Goal: Find specific page/section: Find specific page/section

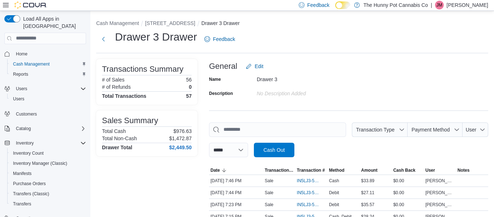
click at [176, 28] on ol "Cash Management 40 Centennial Pkwy Drawer 3 Drawer" at bounding box center [292, 24] width 392 height 9
click at [171, 22] on button "[STREET_ADDRESS]" at bounding box center [170, 23] width 50 height 6
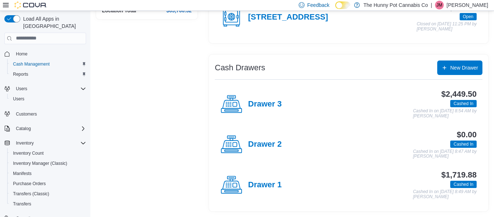
scroll to position [97, 0]
click at [257, 105] on h4 "Drawer 3" at bounding box center [265, 104] width 34 height 9
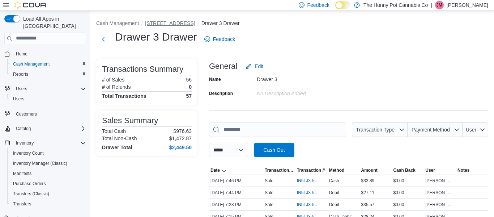
click at [176, 23] on button "[STREET_ADDRESS]" at bounding box center [170, 23] width 50 height 6
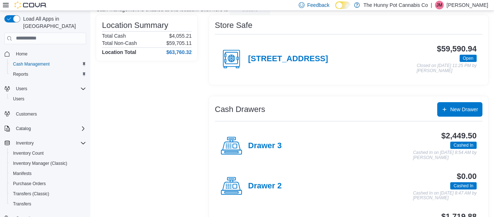
scroll to position [55, 0]
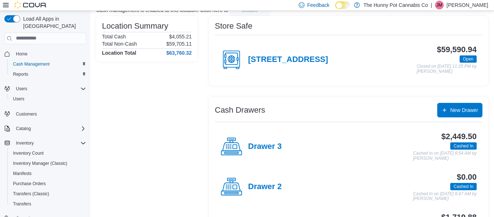
click at [311, 63] on h4 "[STREET_ADDRESS]" at bounding box center [288, 59] width 80 height 9
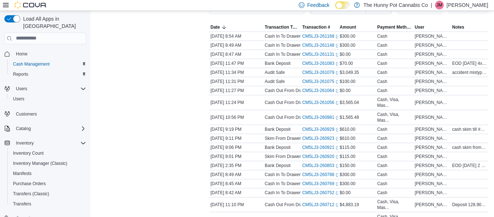
scroll to position [123, 0]
click at [326, 75] on link "CM5LJ3-261079 (opens in a new tab or window)" at bounding box center [322, 72] width 38 height 6
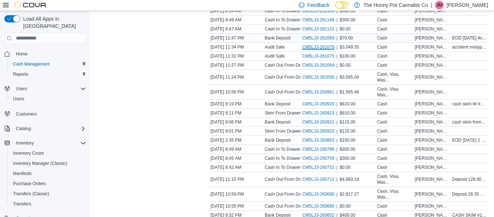
scroll to position [147, 0]
